Goal: Transaction & Acquisition: Obtain resource

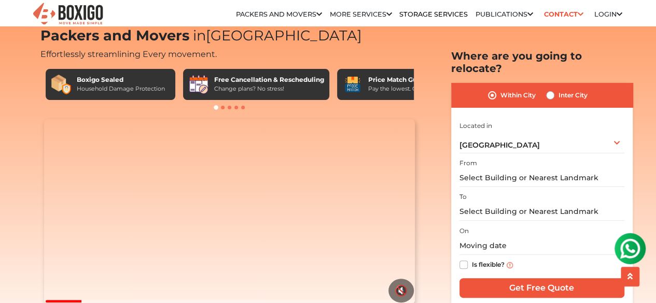
scroll to position [52, 0]
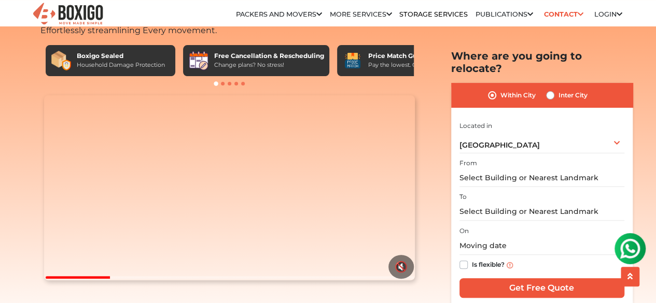
click at [558, 89] on label "Inter City" at bounding box center [572, 95] width 29 height 12
click at [551, 89] on input "Inter City" at bounding box center [550, 94] width 8 height 10
radio input "true"
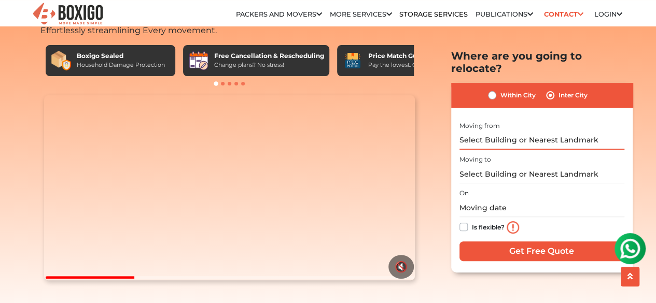
click at [515, 131] on input "text" at bounding box center [541, 140] width 165 height 18
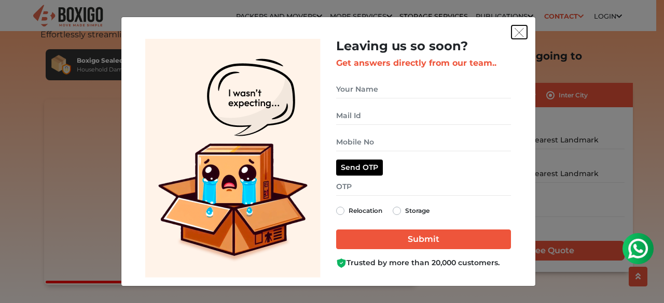
click at [519, 33] on img "get free quote dialog" at bounding box center [518, 32] width 9 height 9
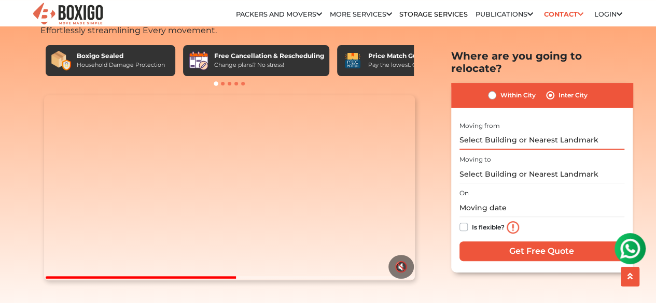
click at [490, 131] on input "text" at bounding box center [541, 140] width 165 height 18
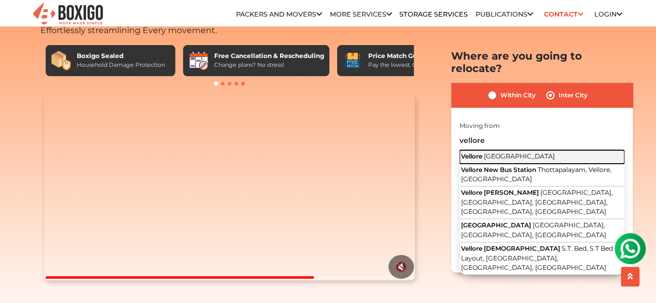
click at [474, 150] on button "Vellore [GEOGRAPHIC_DATA]" at bounding box center [541, 156] width 165 height 13
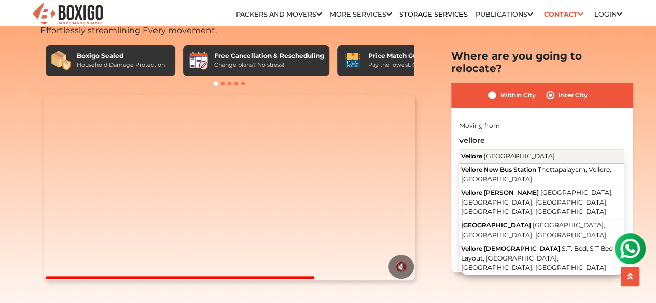
type input "Vellore, [GEOGRAPHIC_DATA]"
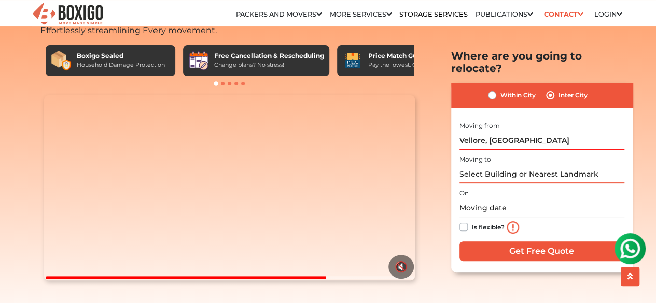
click at [482, 165] on input "text" at bounding box center [541, 174] width 165 height 18
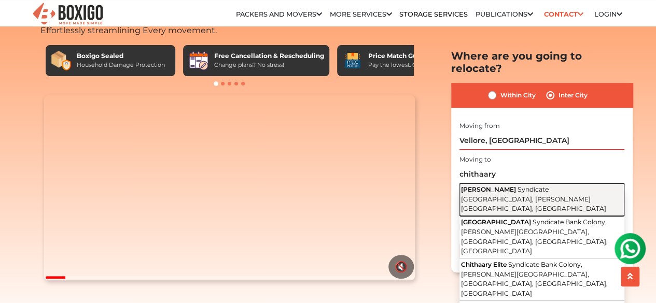
click at [485, 186] on span "Syndicate [GEOGRAPHIC_DATA], [PERSON_NAME][GEOGRAPHIC_DATA], [GEOGRAPHIC_DATA]" at bounding box center [533, 199] width 145 height 27
type input "[PERSON_NAME], [GEOGRAPHIC_DATA], [GEOGRAPHIC_DATA], [PERSON_NAME][GEOGRAPHIC_D…"
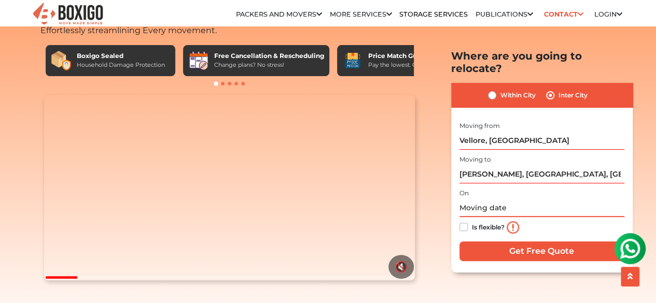
click at [480, 199] on input "text" at bounding box center [541, 208] width 165 height 18
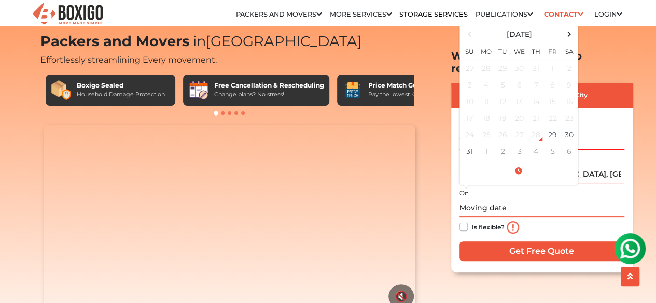
scroll to position [0, 0]
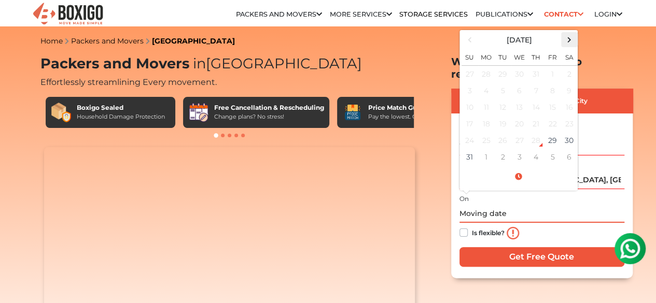
click at [569, 33] on span at bounding box center [569, 40] width 14 height 14
click at [503, 133] on td "30" at bounding box center [503, 140] width 17 height 17
type input "[DATE] 12:00 AM"
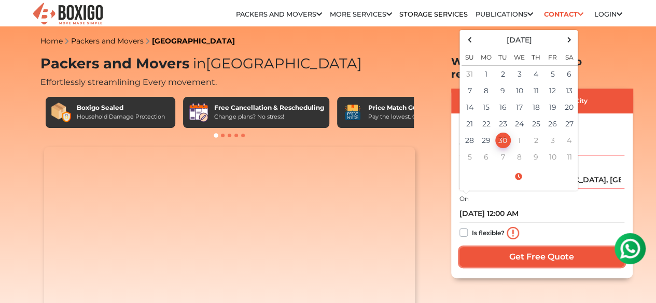
click at [534, 247] on input "Get Free Quote" at bounding box center [541, 257] width 165 height 20
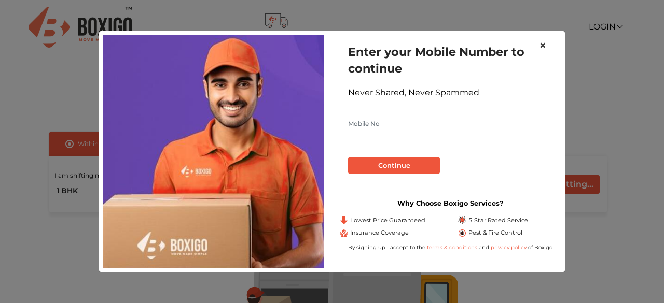
click at [541, 46] on span "×" at bounding box center [542, 45] width 7 height 15
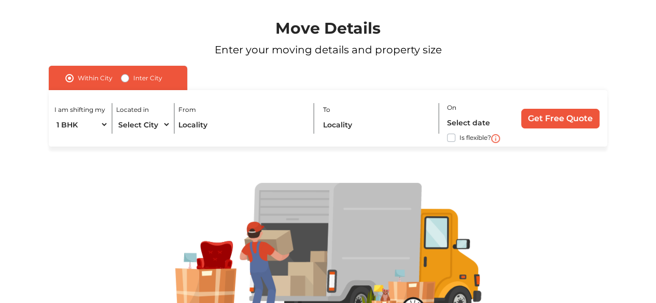
scroll to position [104, 0]
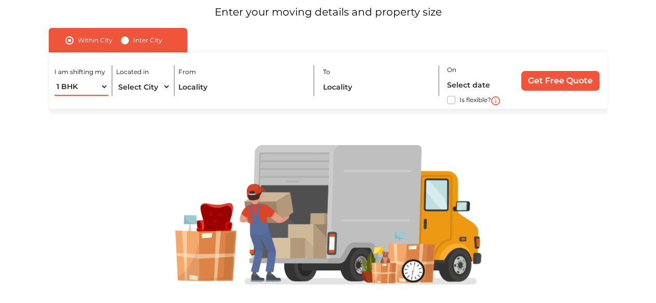
click at [99, 88] on select "1 BHK 2 BHK 3 BHK 3 + BHK FEW ITEMS" at bounding box center [81, 87] width 54 height 18
select select "FEW ITEMS"
click at [54, 78] on select "1 BHK 2 BHK 3 BHK 3 + BHK FEW ITEMS" at bounding box center [81, 87] width 54 height 18
click at [146, 90] on select "Select City [GEOGRAPHIC_DATA] [GEOGRAPHIC_DATA] [GEOGRAPHIC_DATA] [GEOGRAPHIC_D…" at bounding box center [143, 87] width 54 height 18
select select "[GEOGRAPHIC_DATA]"
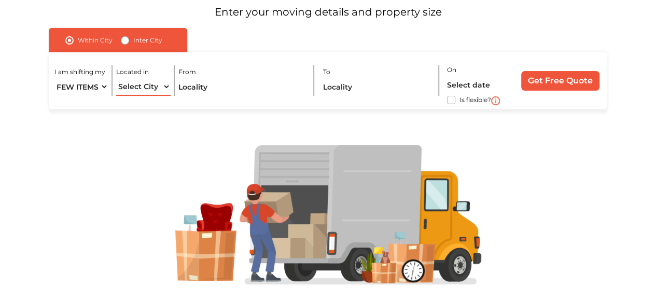
click at [116, 78] on select "Select City Bangalore Bengaluru Bhopal Bhubaneswar Chennai Coimbatore Cuttack D…" at bounding box center [143, 87] width 54 height 18
click at [209, 90] on input "text" at bounding box center [242, 87] width 128 height 18
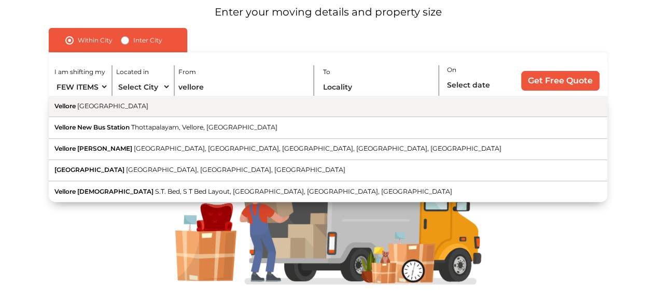
click at [63, 104] on span "Vellore" at bounding box center [64, 106] width 21 height 8
type input "Vellore, [GEOGRAPHIC_DATA]"
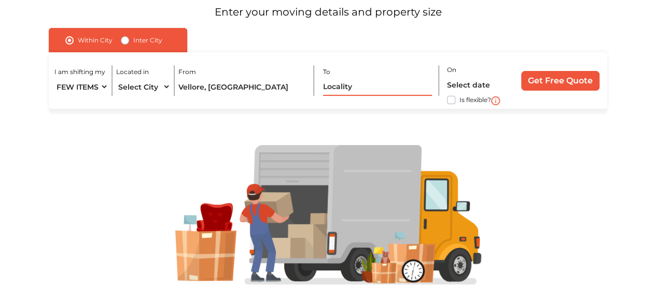
click at [376, 89] on input "text" at bounding box center [377, 87] width 109 height 18
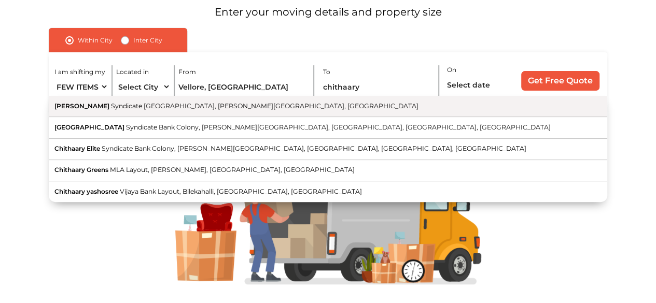
click at [80, 110] on span "[PERSON_NAME]" at bounding box center [81, 106] width 55 height 8
type input "[PERSON_NAME], [GEOGRAPHIC_DATA], [GEOGRAPHIC_DATA], [PERSON_NAME][GEOGRAPHIC_D…"
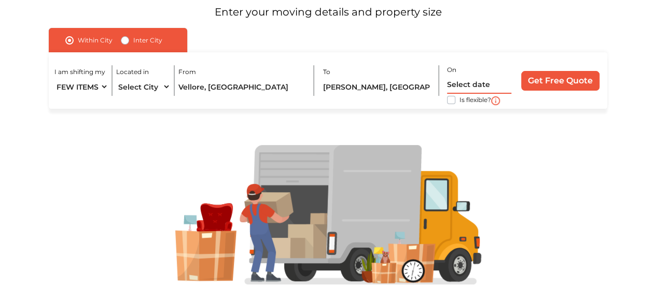
click at [463, 89] on input "text" at bounding box center [479, 85] width 64 height 18
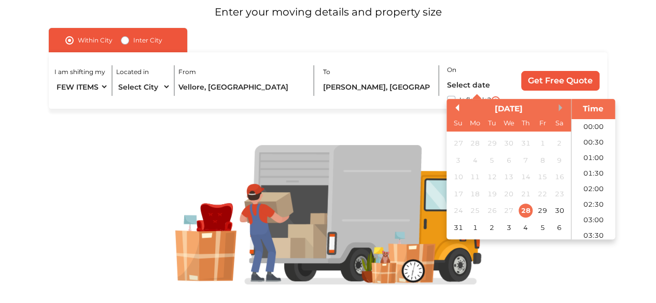
click at [562, 107] on button "Next Month" at bounding box center [561, 107] width 7 height 7
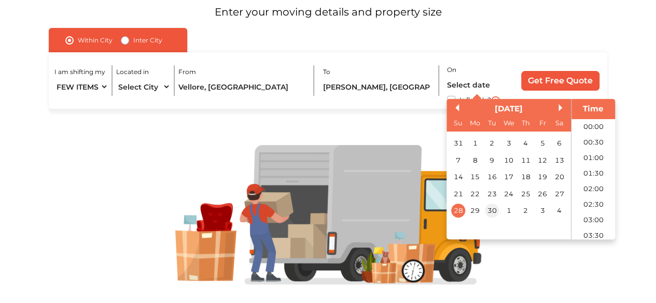
click at [497, 209] on div "30" at bounding box center [492, 211] width 14 height 14
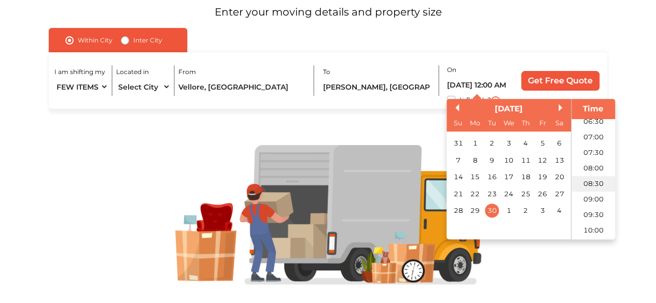
click at [588, 183] on li "08:30" at bounding box center [593, 184] width 44 height 16
type input "30/09/2025 8:30 AM"
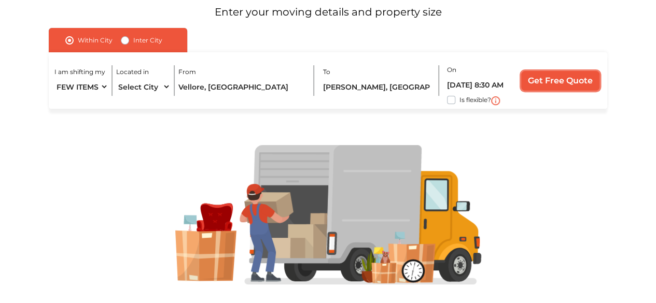
click at [559, 79] on input "Get Free Quote" at bounding box center [560, 81] width 78 height 20
click at [133, 43] on label "Inter City" at bounding box center [147, 40] width 29 height 12
click at [124, 43] on input "Inter City" at bounding box center [125, 39] width 8 height 10
radio input "true"
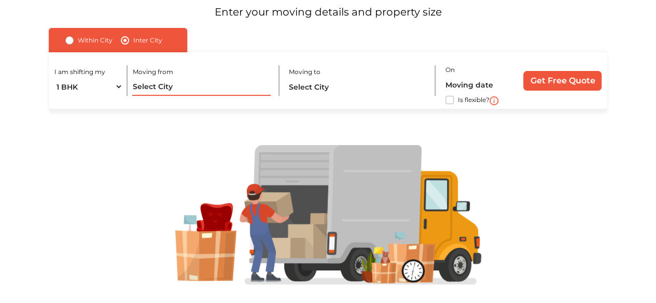
click at [195, 88] on input "text" at bounding box center [201, 87] width 138 height 18
click at [110, 90] on select "1 BHK 2 BHK 3 BHK 3 + BHK FEW ITEMS" at bounding box center [88, 87] width 68 height 18
select select "FEW ITEMS"
click at [54, 78] on select "1 BHK 2 BHK 3 BHK 3 + BHK FEW ITEMS" at bounding box center [88, 87] width 68 height 18
click at [194, 77] on div "Moving from" at bounding box center [205, 80] width 147 height 31
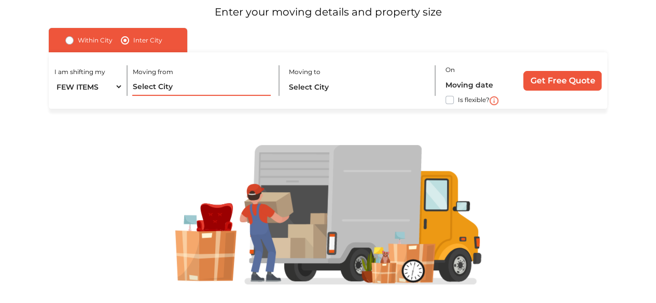
click at [183, 82] on input "text" at bounding box center [201, 87] width 138 height 18
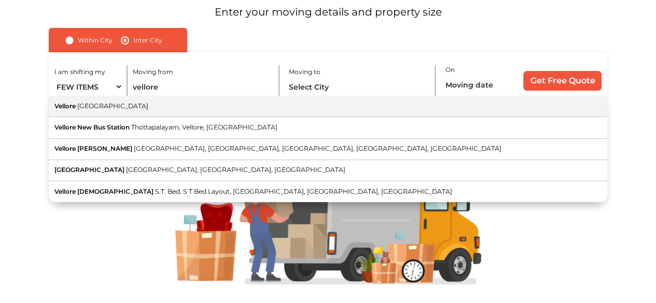
click at [73, 108] on span "Vellore" at bounding box center [64, 106] width 21 height 8
type input "Vellore, [GEOGRAPHIC_DATA]"
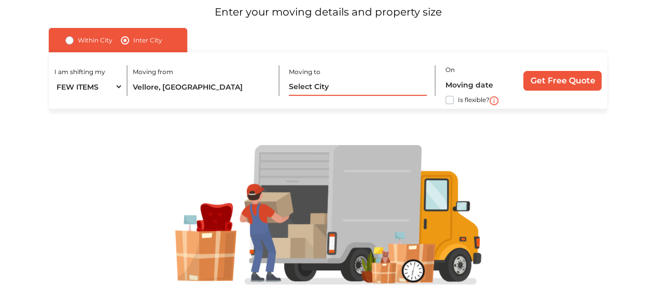
click at [340, 82] on input "text" at bounding box center [358, 87] width 138 height 18
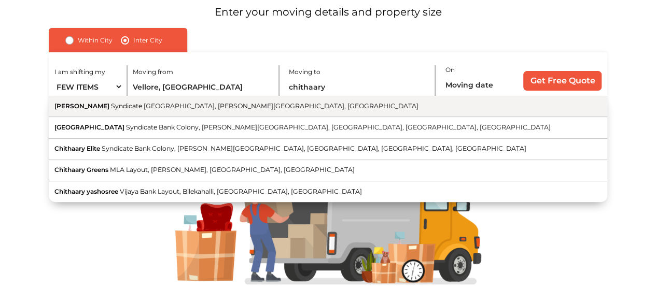
click at [92, 105] on span "[PERSON_NAME]" at bounding box center [81, 106] width 55 height 8
type input "[PERSON_NAME], [GEOGRAPHIC_DATA], [GEOGRAPHIC_DATA], [PERSON_NAME][GEOGRAPHIC_D…"
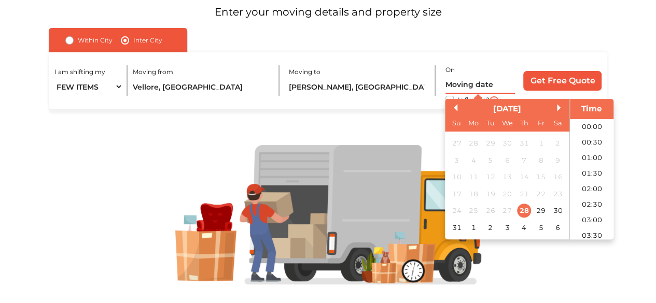
click at [470, 88] on input "text" at bounding box center [479, 85] width 69 height 18
click at [558, 109] on button "Next Month" at bounding box center [560, 107] width 7 height 7
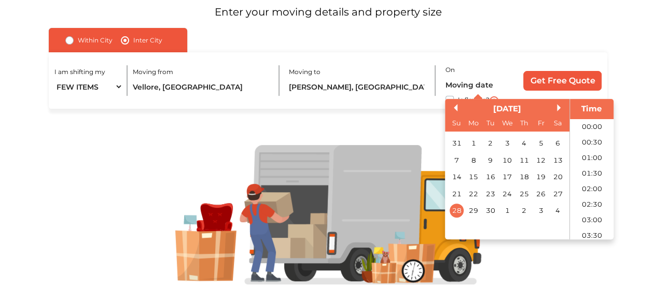
click at [498, 210] on div "28 29 30 1 2 3 4" at bounding box center [507, 211] width 118 height 17
click at [491, 209] on div "30" at bounding box center [490, 211] width 14 height 14
click at [583, 188] on li "07:00" at bounding box center [592, 189] width 44 height 16
type input "30/09/2025 7:00 AM"
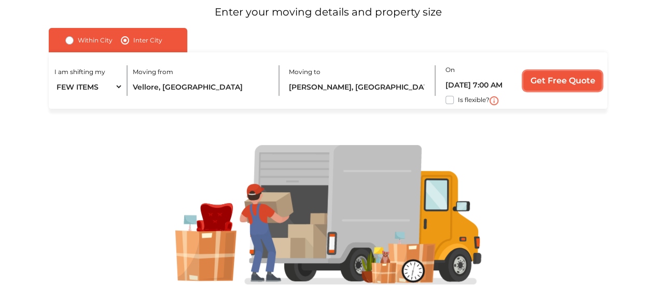
click at [568, 78] on input "Get Free Quote" at bounding box center [562, 81] width 78 height 20
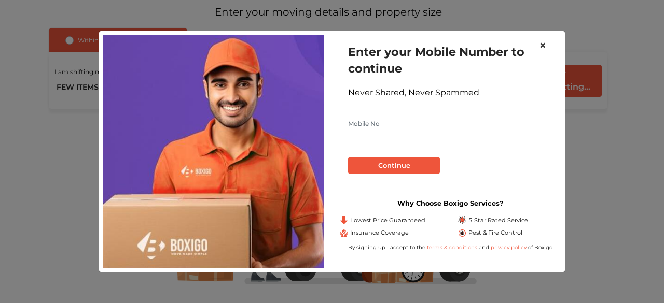
click at [544, 45] on span "×" at bounding box center [542, 45] width 7 height 15
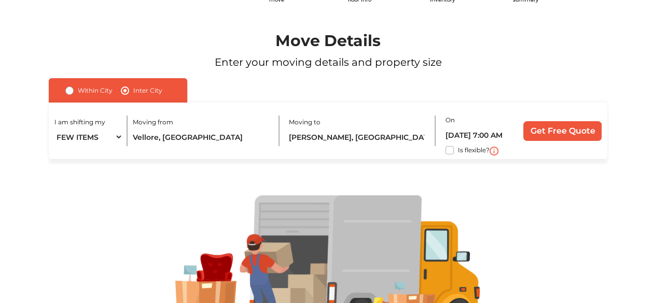
scroll to position [52, 0]
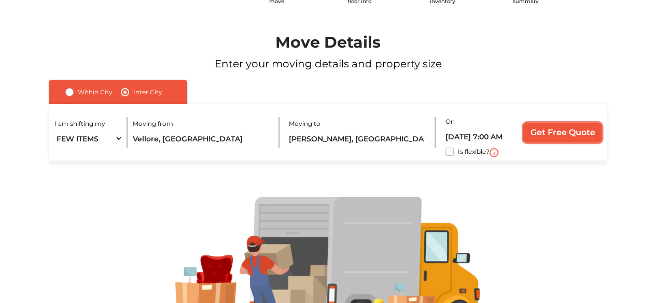
click at [565, 132] on input "Get Free Quote" at bounding box center [562, 133] width 78 height 20
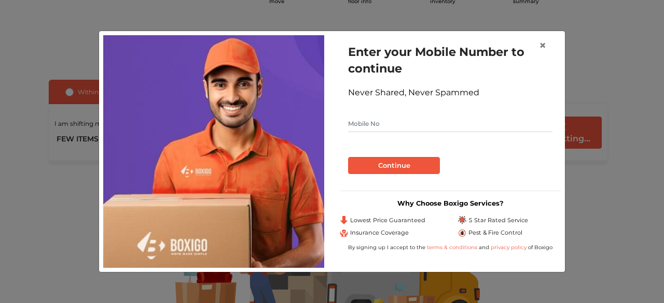
click at [400, 130] on input "text" at bounding box center [450, 124] width 204 height 17
type input "7975433877"
click at [419, 164] on button "Continue" at bounding box center [394, 166] width 92 height 18
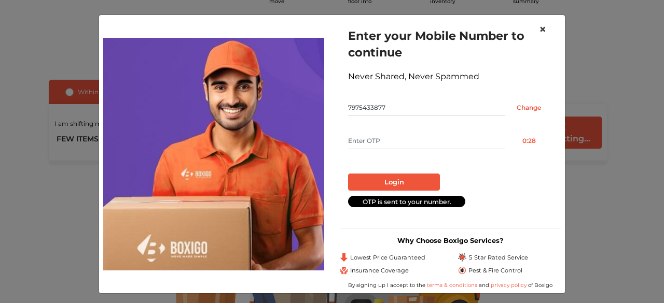
click at [540, 30] on span "×" at bounding box center [542, 29] width 7 height 15
